Goal: Task Accomplishment & Management: Manage account settings

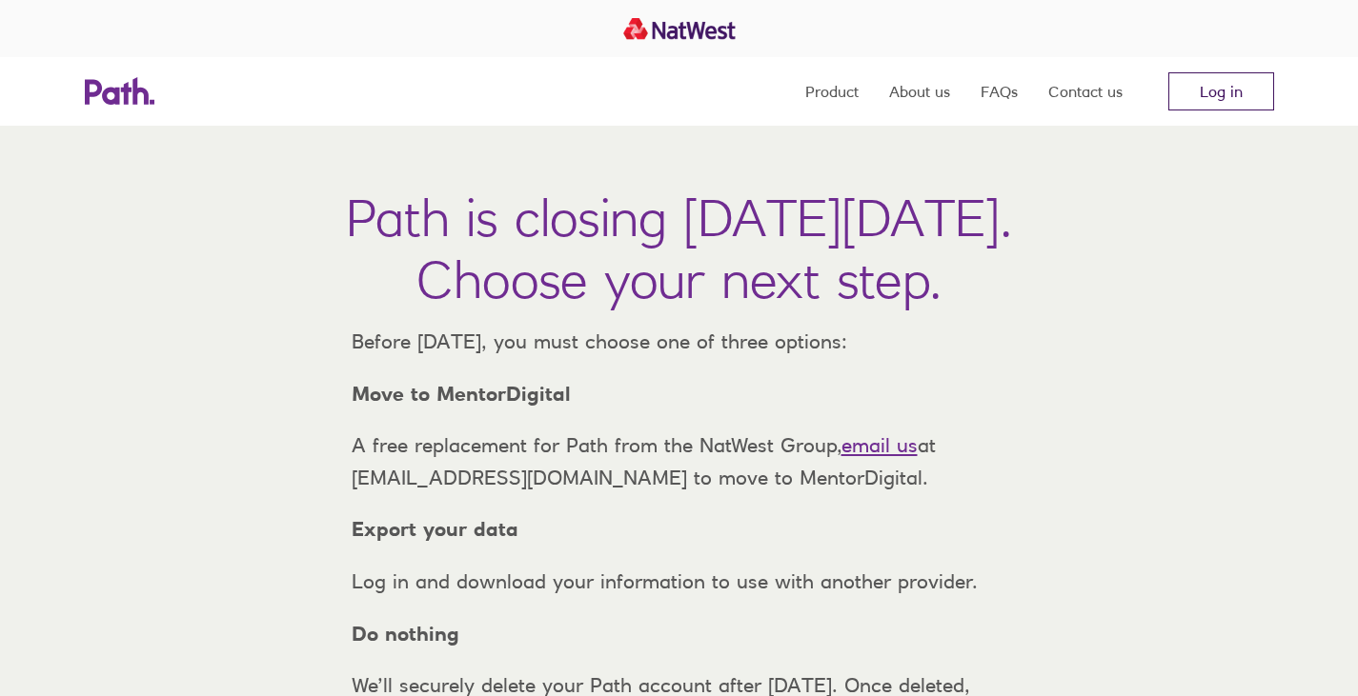
click at [1216, 91] on link "Log in" at bounding box center [1221, 91] width 106 height 38
click at [1230, 89] on link "Log in" at bounding box center [1221, 91] width 106 height 38
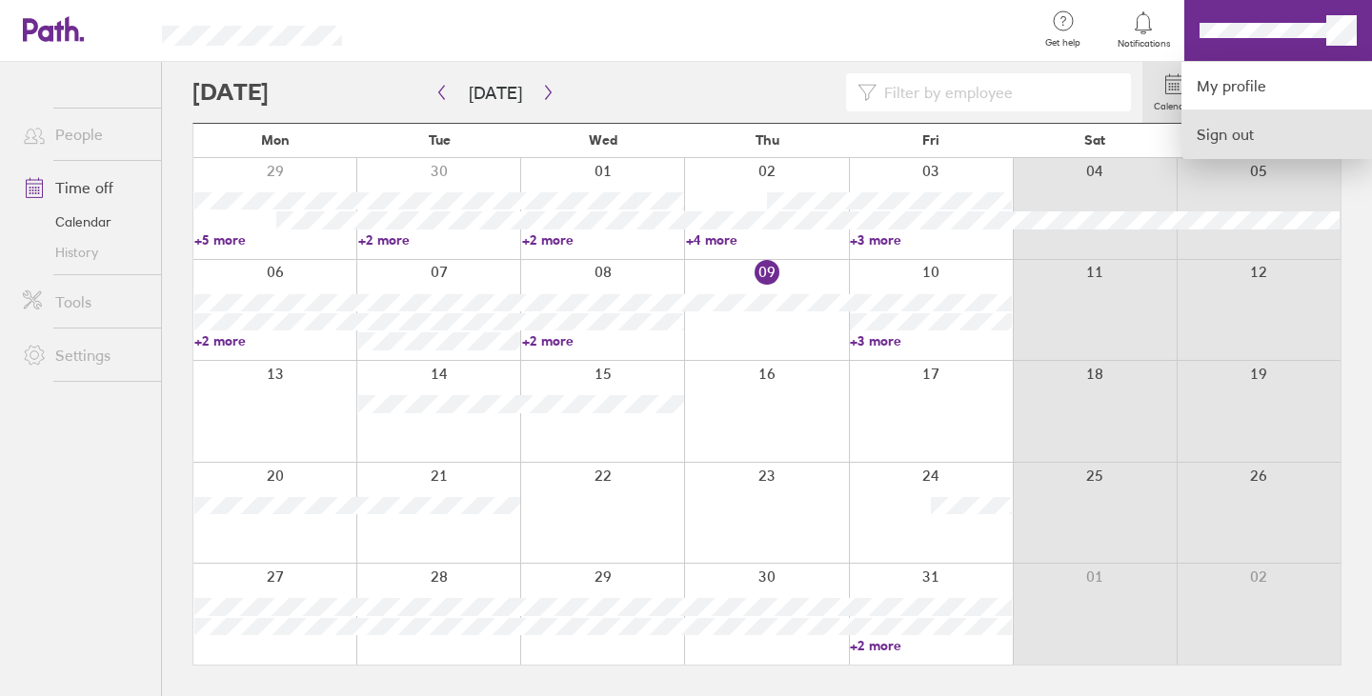
click at [1247, 137] on link "Sign out" at bounding box center [1276, 135] width 191 height 48
